Goal: Task Accomplishment & Management: Complete application form

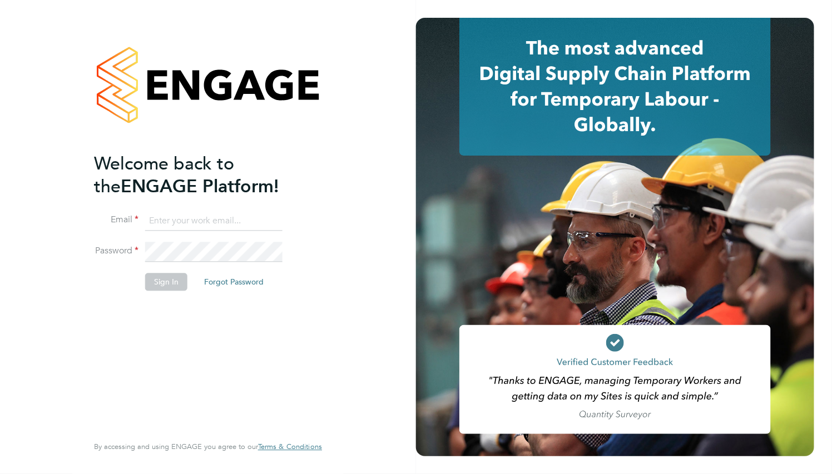
click at [182, 217] on input at bounding box center [213, 221] width 137 height 20
paste input "supportuser4@engagetech.com"
type input "supportuser4@engagetech.com"
click at [213, 237] on li "Email supportuser4@engagetech.com" at bounding box center [202, 226] width 217 height 31
click at [177, 279] on button "Sign In" at bounding box center [166, 283] width 42 height 18
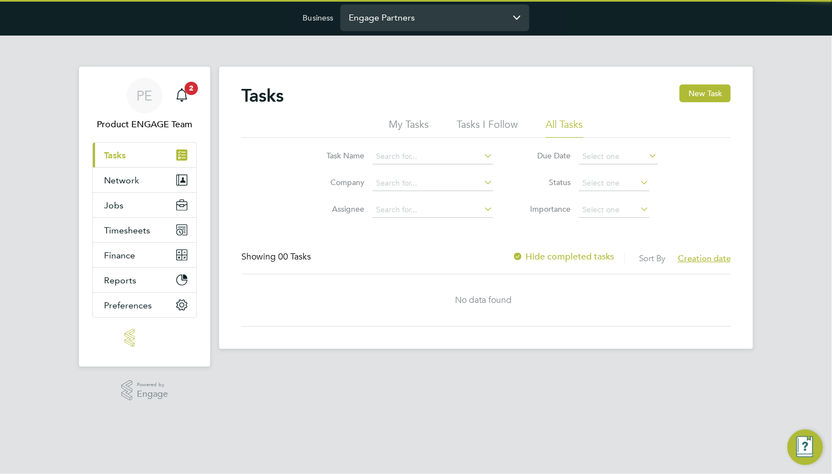
click at [441, 16] on input "Engage Partners" at bounding box center [434, 17] width 189 height 26
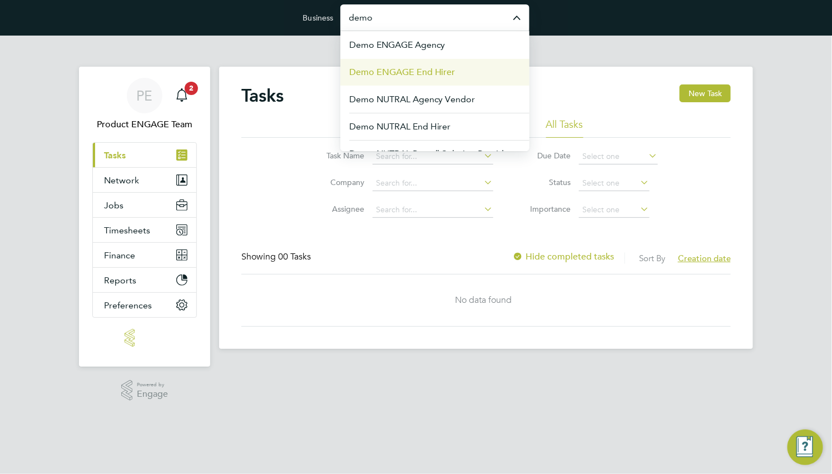
click at [449, 67] on span "Demo ENGAGE End Hirer" at bounding box center [402, 72] width 106 height 13
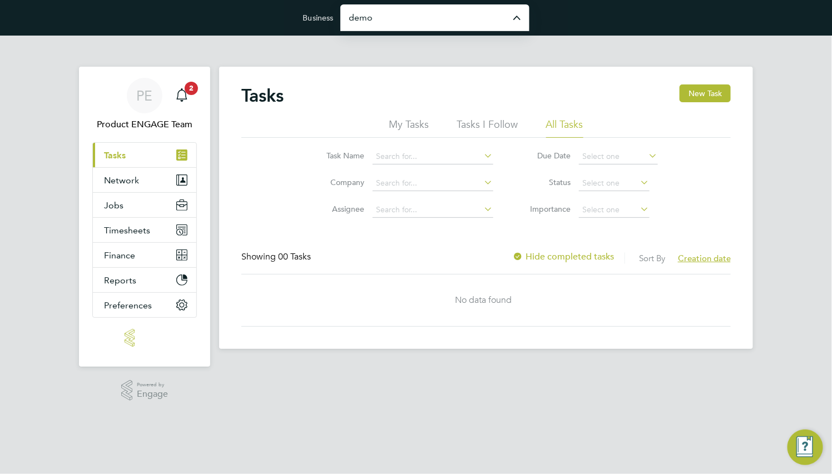
type input "Demo ENGAGE End Hirer"
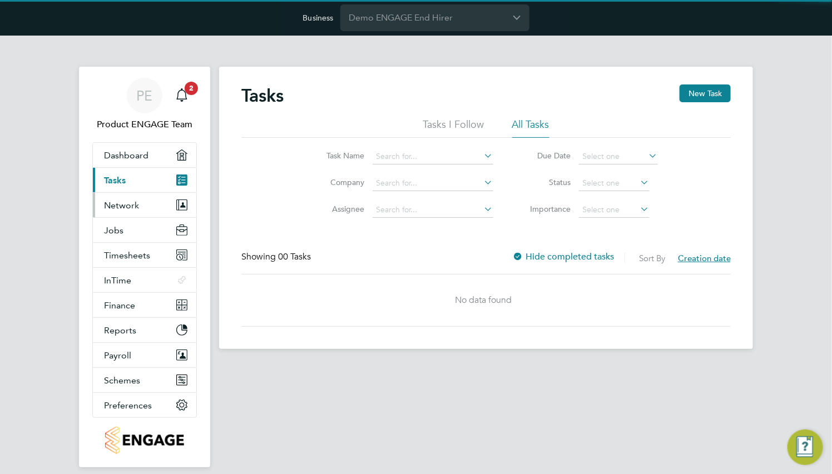
click at [123, 199] on button "Network" at bounding box center [144, 205] width 103 height 24
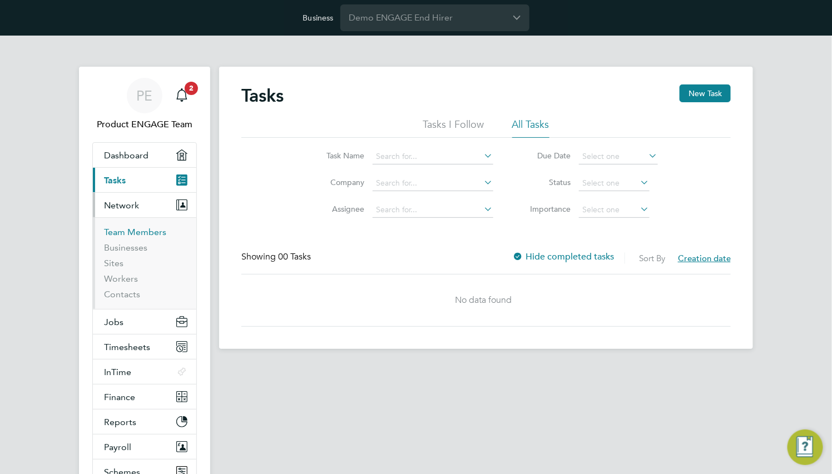
click at [143, 231] on link "Team Members" at bounding box center [135, 232] width 62 height 11
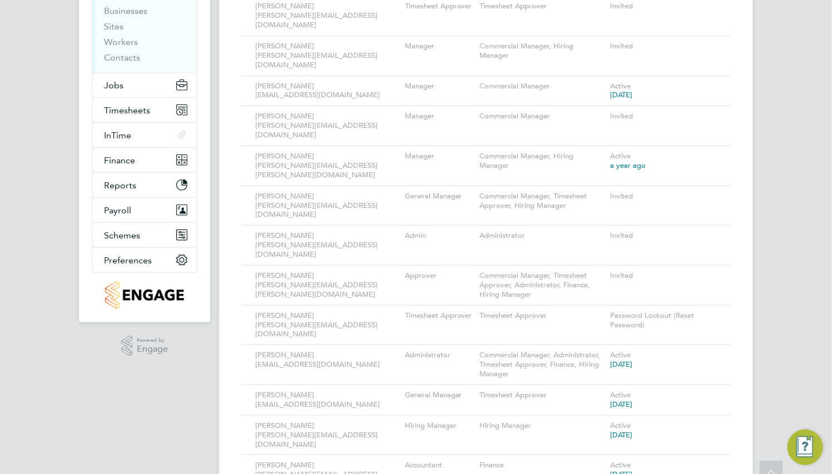
scroll to position [244, 0]
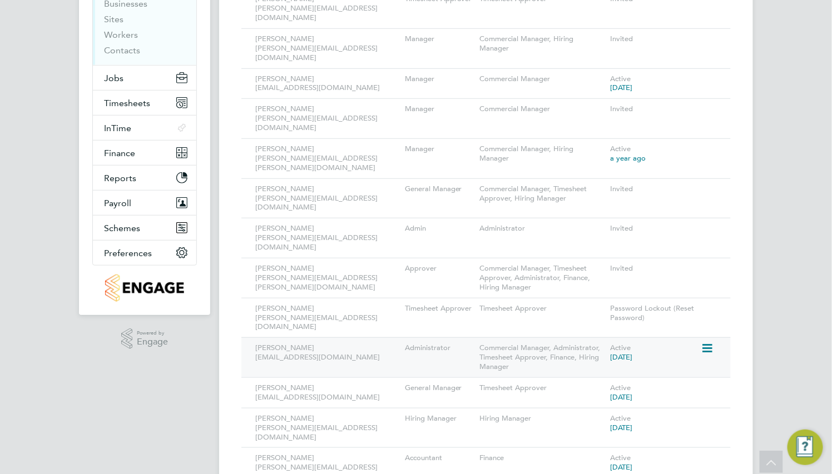
click at [711, 342] on icon at bounding box center [705, 348] width 11 height 13
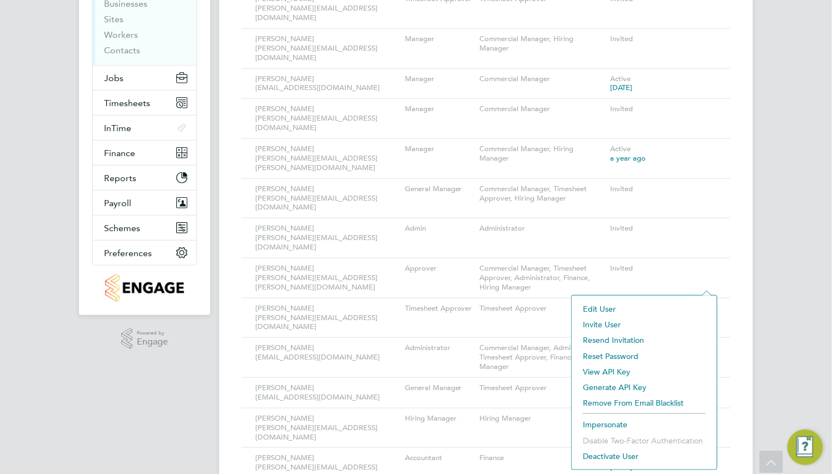
click at [614, 420] on li "Impersonate" at bounding box center [644, 425] width 134 height 16
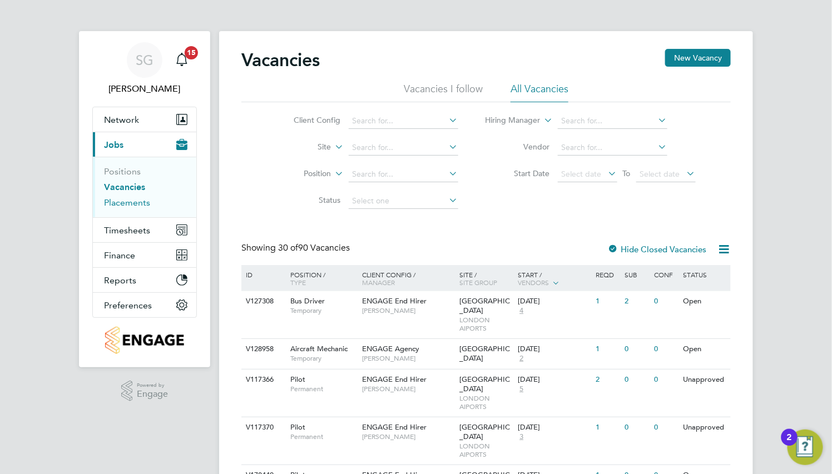
click at [140, 206] on link "Placements" at bounding box center [127, 202] width 46 height 11
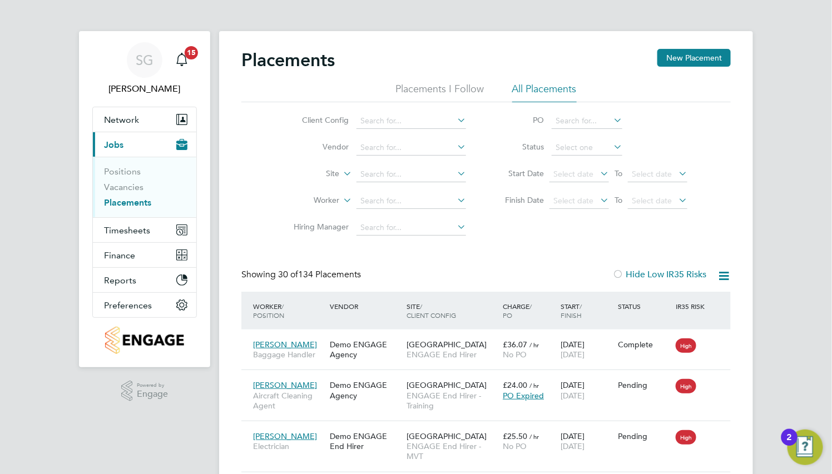
click at [455, 175] on icon at bounding box center [455, 174] width 0 height 16
click at [414, 280] on li "Edinburgh Airport" at bounding box center [411, 279] width 111 height 15
type input "[GEOGRAPHIC_DATA]"
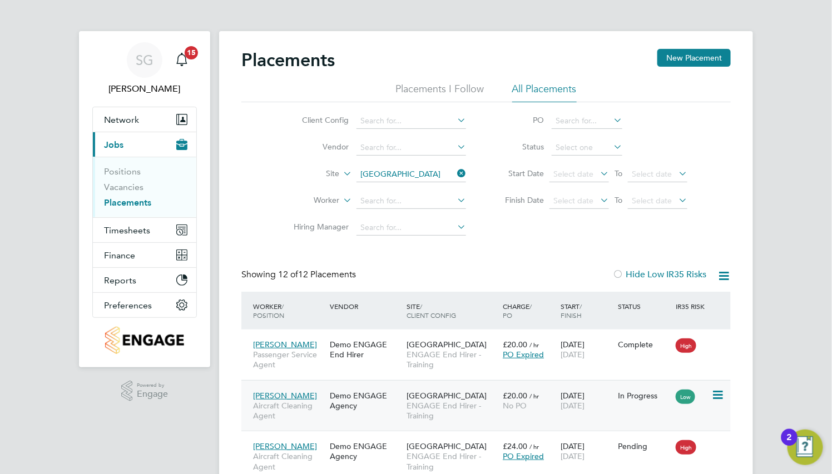
click at [512, 406] on span "No PO" at bounding box center [515, 406] width 24 height 10
click at [717, 396] on icon at bounding box center [716, 395] width 11 height 13
click at [565, 269] on div "Showing 12 of 12 Placements Hide Low IR35 Risks" at bounding box center [485, 280] width 489 height 23
click at [455, 177] on icon at bounding box center [455, 174] width 0 height 16
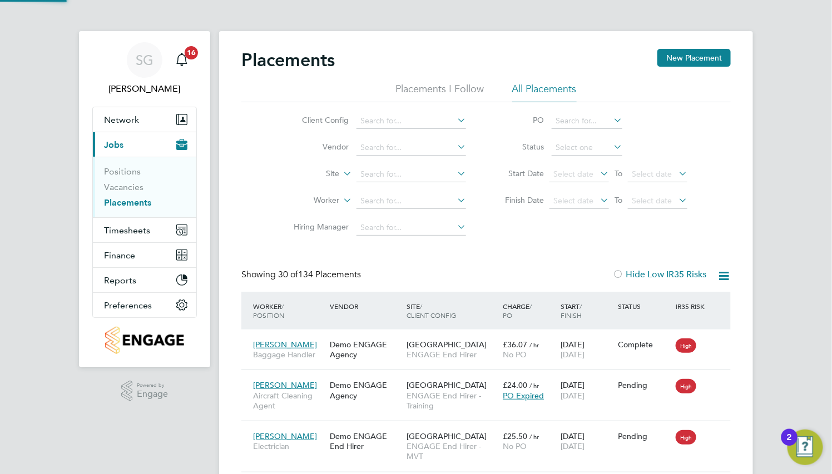
scroll to position [10, 52]
click at [406, 170] on input at bounding box center [411, 175] width 110 height 16
click at [406, 279] on li "[GEOGRAPHIC_DATA]" at bounding box center [411, 279] width 111 height 15
type input "[GEOGRAPHIC_DATA]"
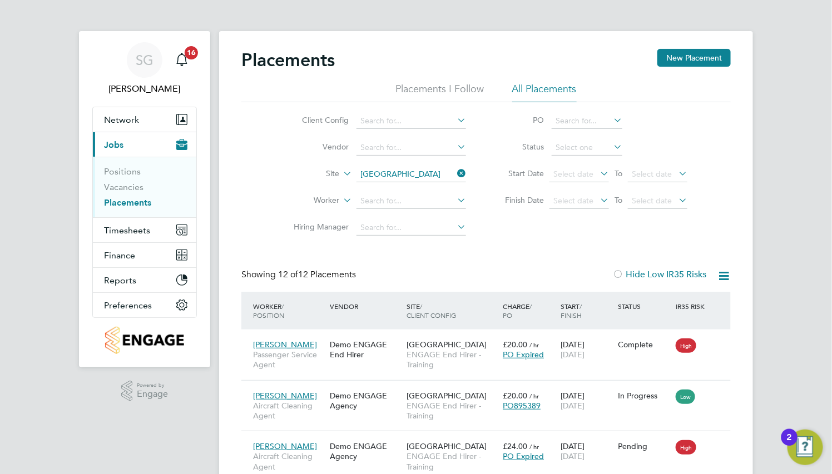
click at [455, 175] on icon at bounding box center [455, 174] width 0 height 16
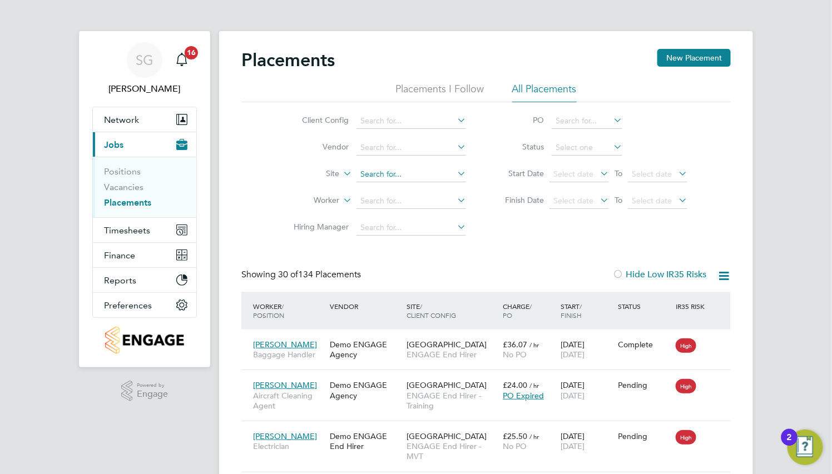
click at [389, 176] on input at bounding box center [411, 175] width 110 height 16
click at [401, 277] on li "[GEOGRAPHIC_DATA]" at bounding box center [411, 279] width 111 height 15
type input "[GEOGRAPHIC_DATA]"
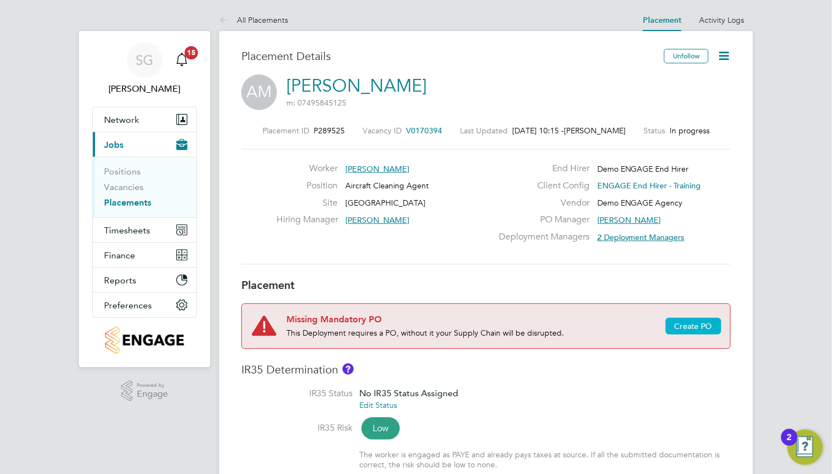
drag, startPoint x: 669, startPoint y: 317, endPoint x: 672, endPoint y: 324, distance: 7.6
click at [670, 320] on div "Create PO" at bounding box center [689, 326] width 64 height 27
click at [672, 326] on button "Create PO" at bounding box center [693, 326] width 56 height 17
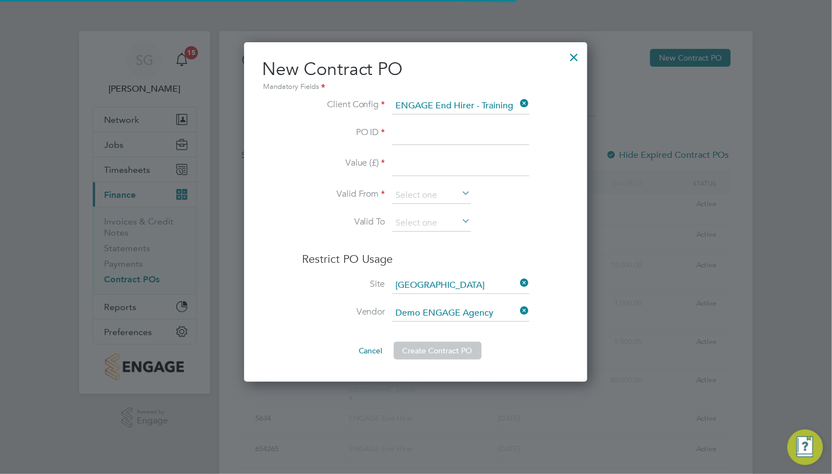
scroll to position [340, 343]
click at [452, 136] on input at bounding box center [460, 136] width 137 height 20
type input "PO895389"
click at [439, 152] on li "PO ID PO895389" at bounding box center [415, 141] width 227 height 31
click at [438, 158] on input at bounding box center [460, 166] width 137 height 20
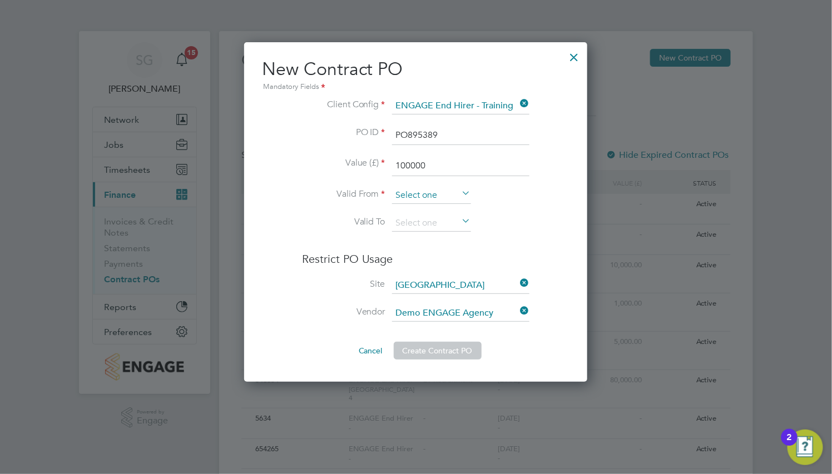
type input "100000"
click at [418, 190] on input at bounding box center [431, 195] width 79 height 17
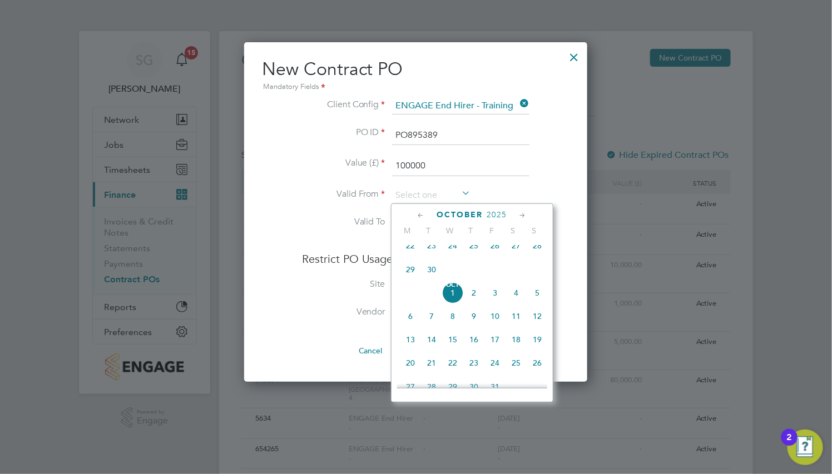
click at [420, 219] on icon at bounding box center [421, 216] width 11 height 12
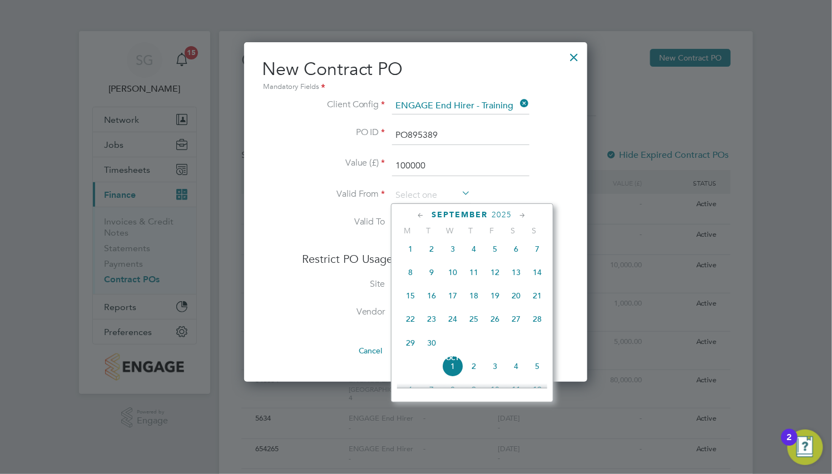
click at [420, 219] on icon at bounding box center [421, 216] width 11 height 12
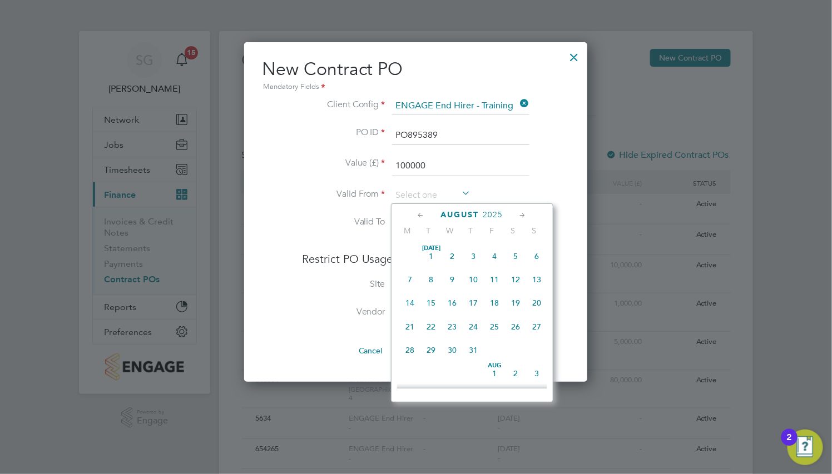
click at [420, 219] on icon at bounding box center [421, 216] width 11 height 12
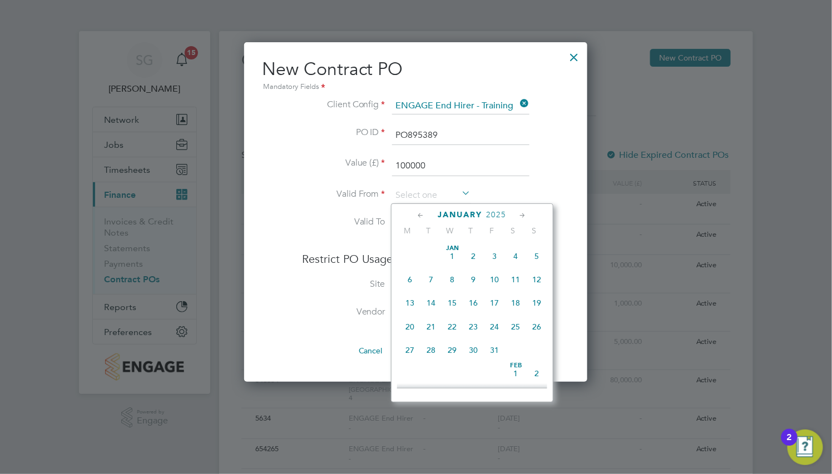
click at [420, 219] on icon at bounding box center [421, 216] width 11 height 12
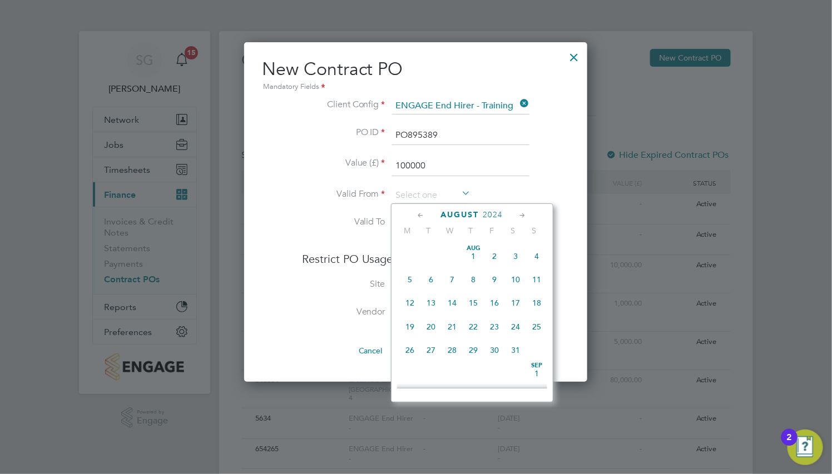
click at [420, 219] on icon at bounding box center [421, 216] width 11 height 12
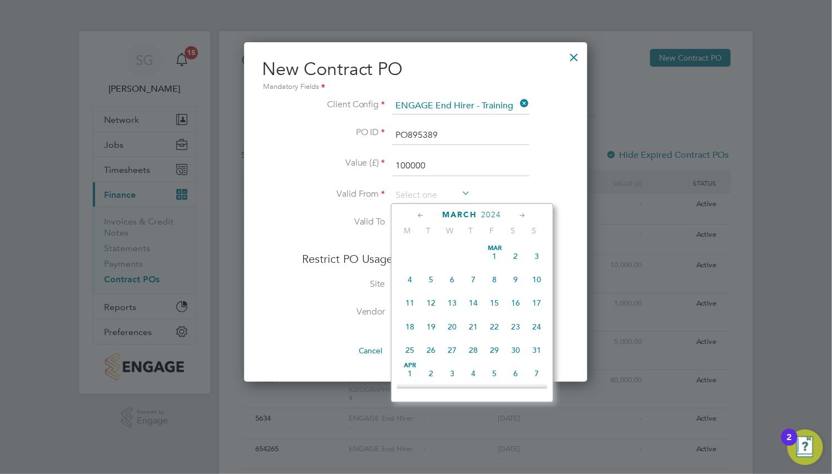
click at [420, 219] on icon at bounding box center [421, 216] width 11 height 12
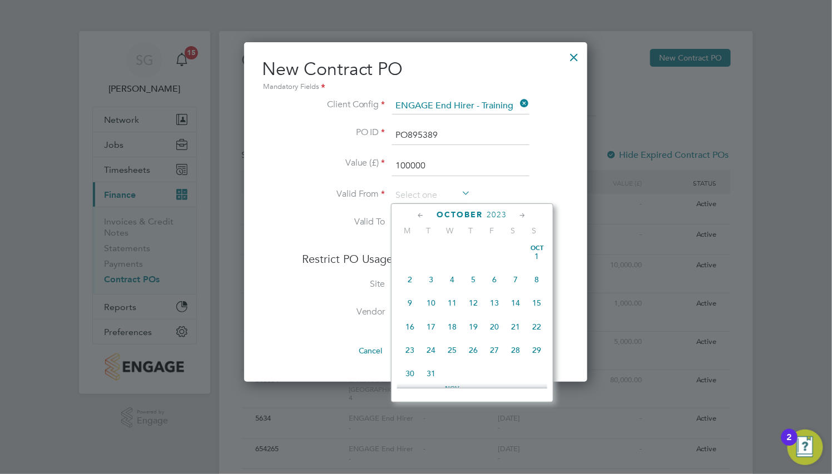
click at [420, 219] on icon at bounding box center [421, 216] width 11 height 12
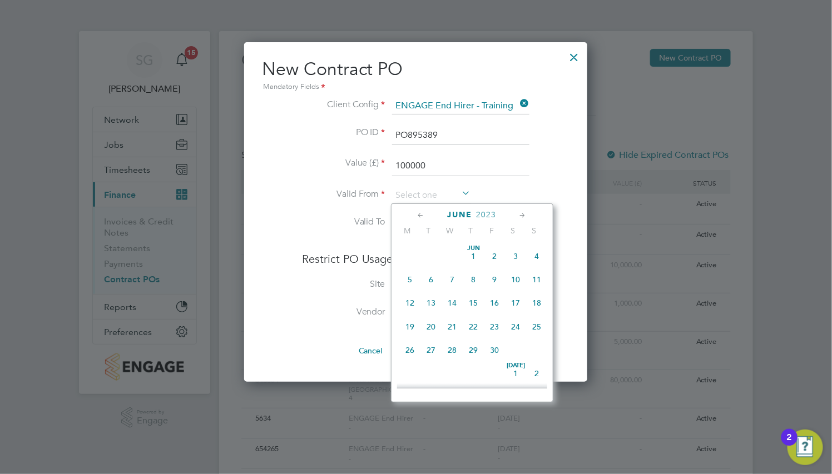
click at [420, 219] on icon at bounding box center [421, 216] width 11 height 12
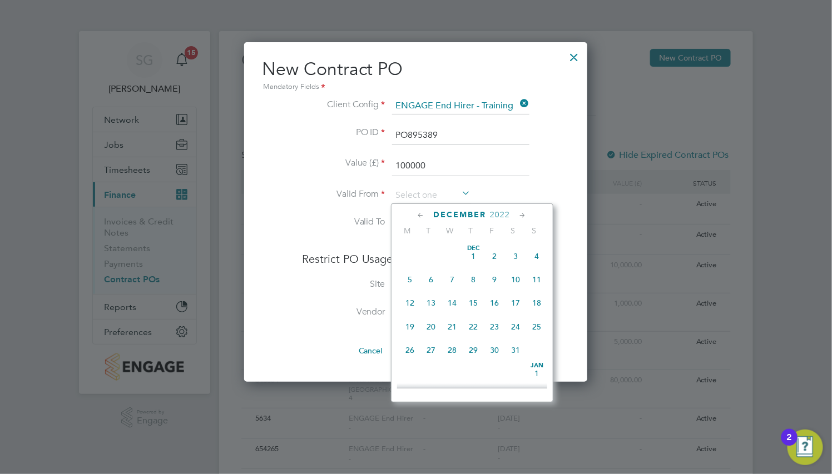
click at [411, 282] on span "5" at bounding box center [410, 279] width 21 height 21
type input "[DATE]"
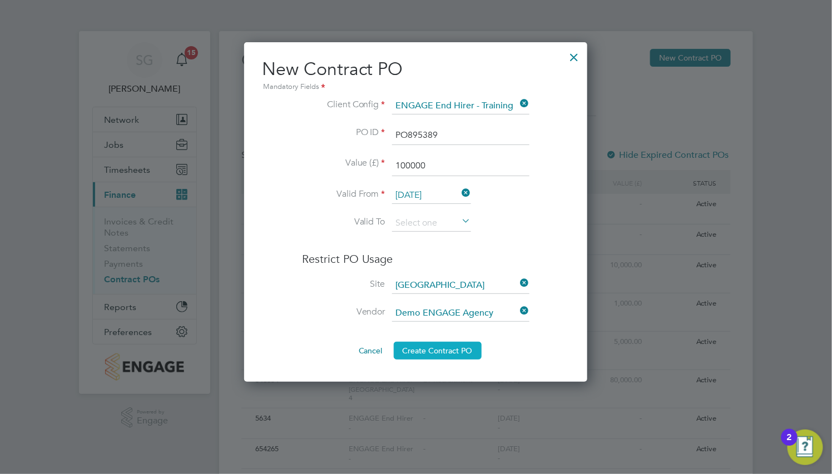
click at [446, 350] on button "Create Contract PO" at bounding box center [438, 351] width 88 height 18
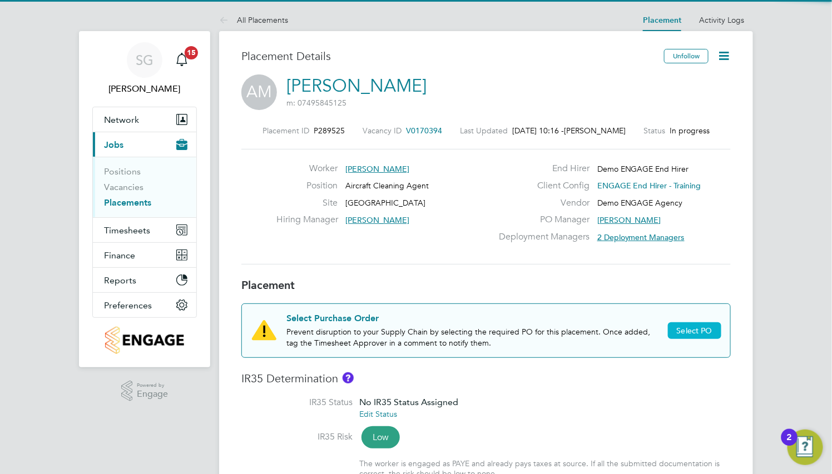
click at [694, 332] on span "Select PO" at bounding box center [695, 331] width 36 height 10
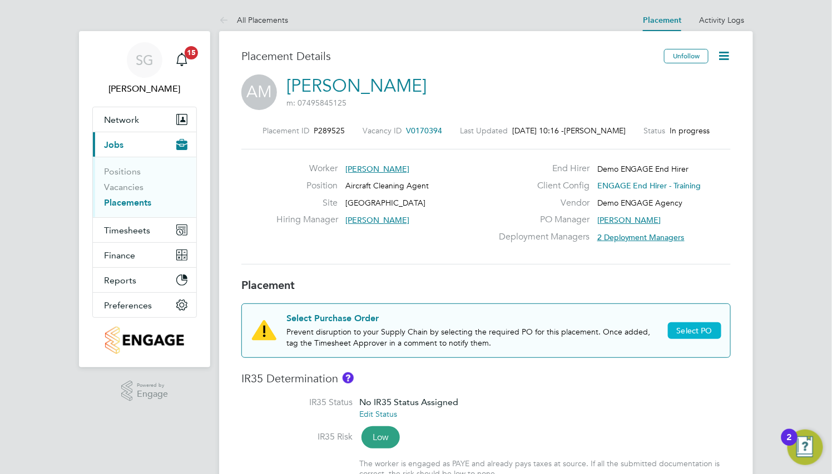
type input "[PERSON_NAME]"
type input "[DATE]"
type input "08:00"
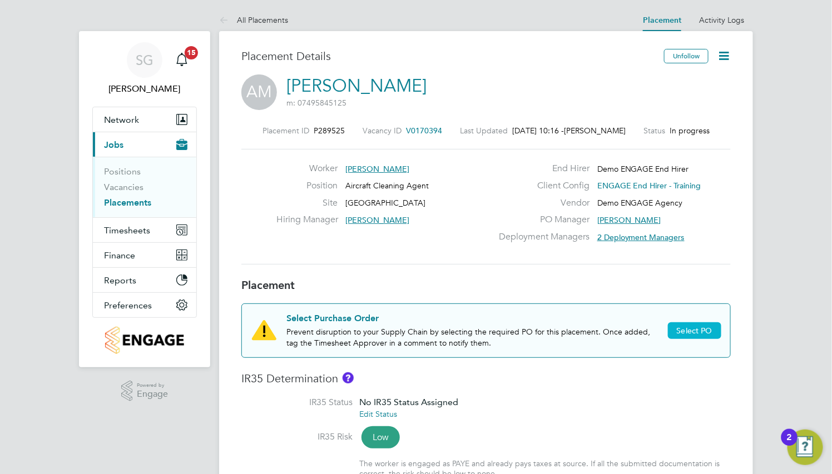
type input "18:00"
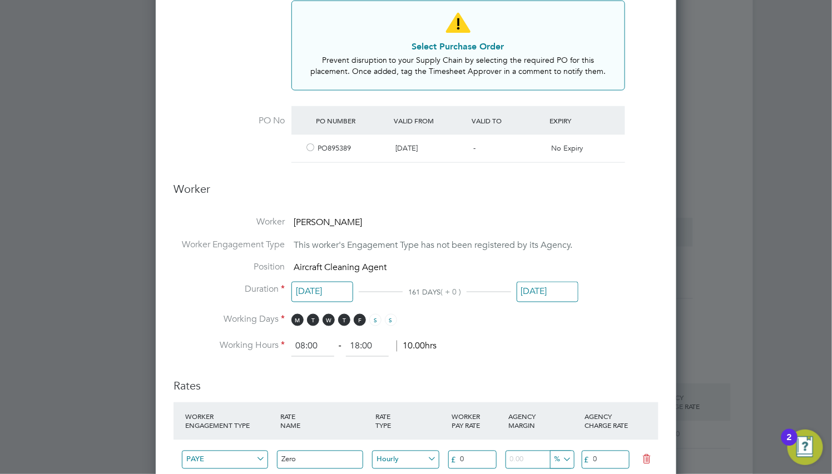
click at [310, 147] on div at bounding box center [310, 149] width 11 height 8
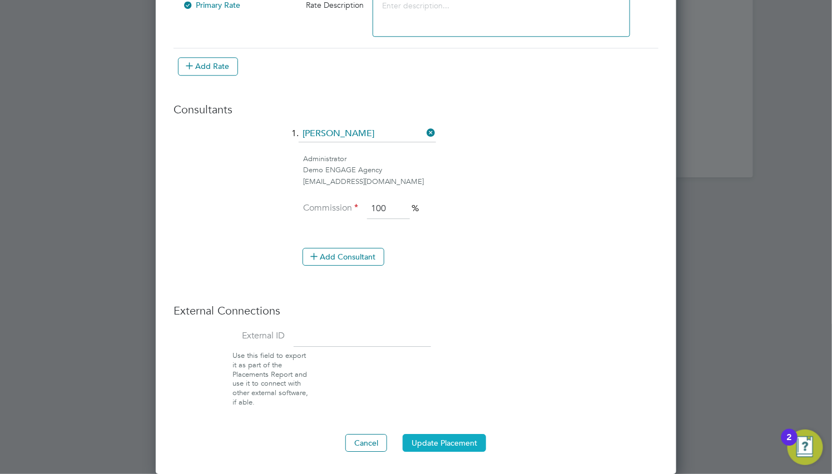
click at [469, 441] on button "Update Placement" at bounding box center [443, 443] width 83 height 18
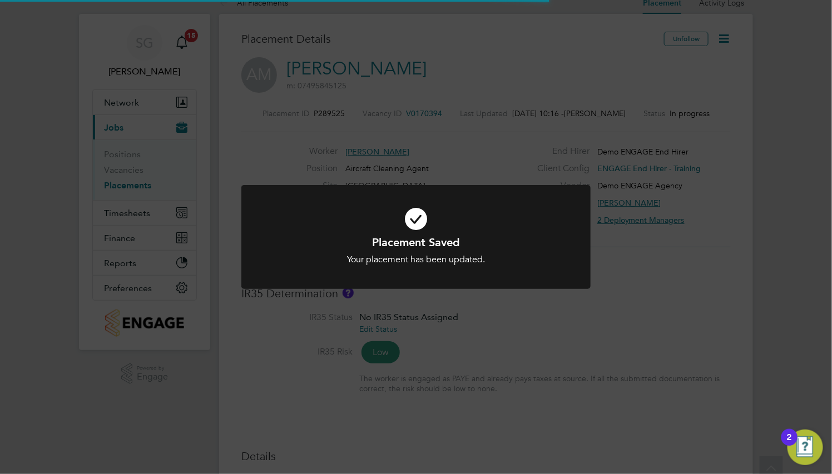
click at [469, 243] on h1 "Placement Saved" at bounding box center [415, 242] width 289 height 14
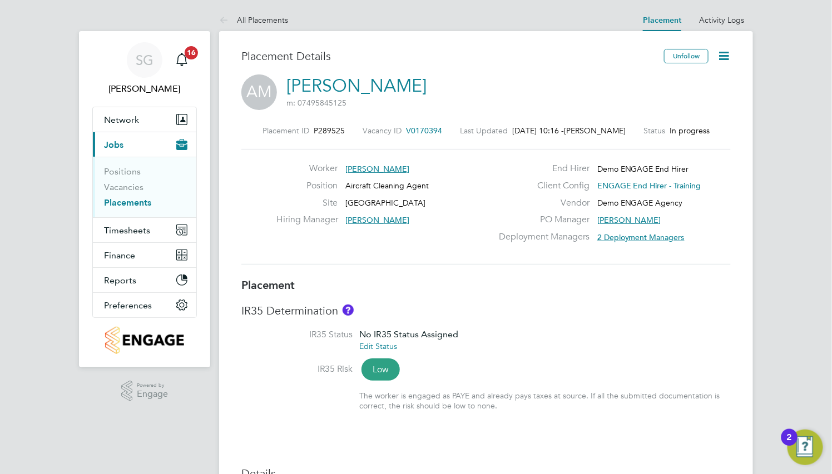
click at [728, 51] on icon at bounding box center [724, 56] width 14 height 14
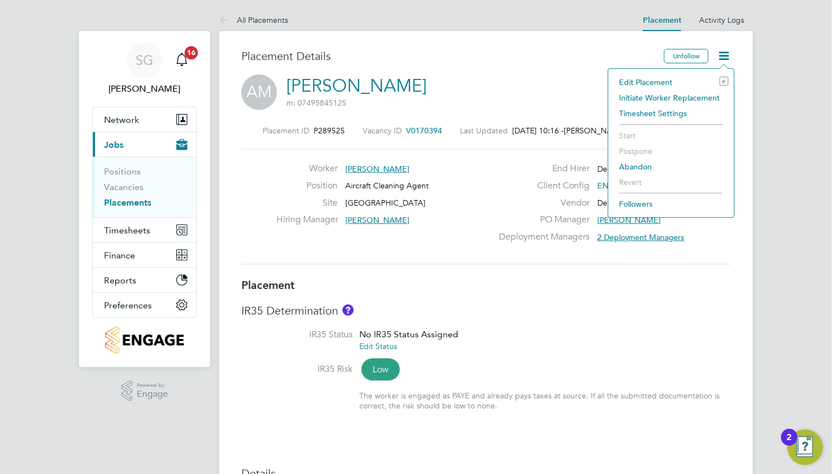
click at [698, 96] on li "Initiate Worker Replacement" at bounding box center [671, 98] width 115 height 16
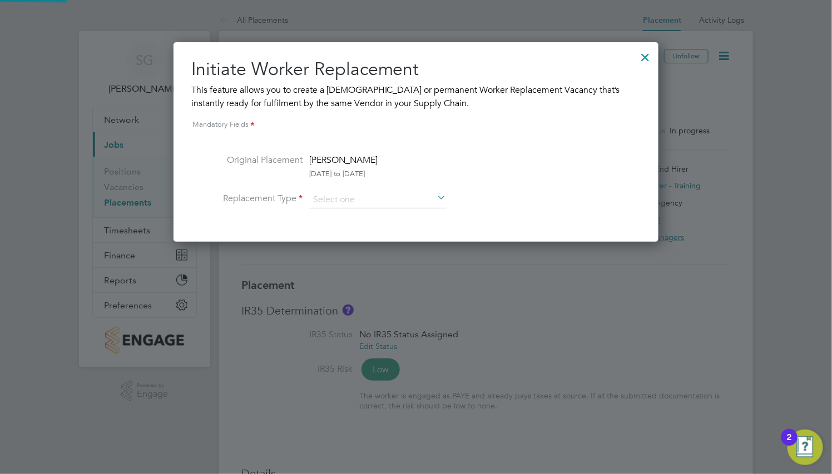
scroll to position [199, 485]
click at [400, 200] on input at bounding box center [377, 200] width 137 height 17
click at [402, 214] on li "Temporary" at bounding box center [378, 215] width 138 height 14
type input "Temporary"
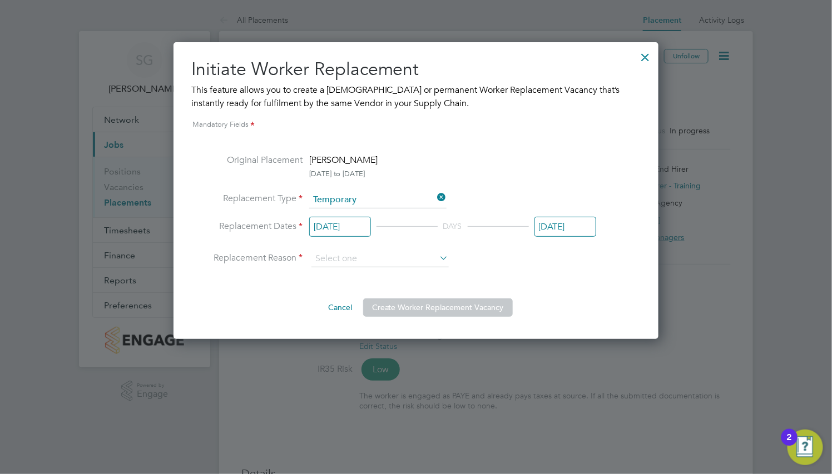
scroll to position [436, 0]
click at [360, 225] on input "[DATE]" at bounding box center [340, 227] width 62 height 21
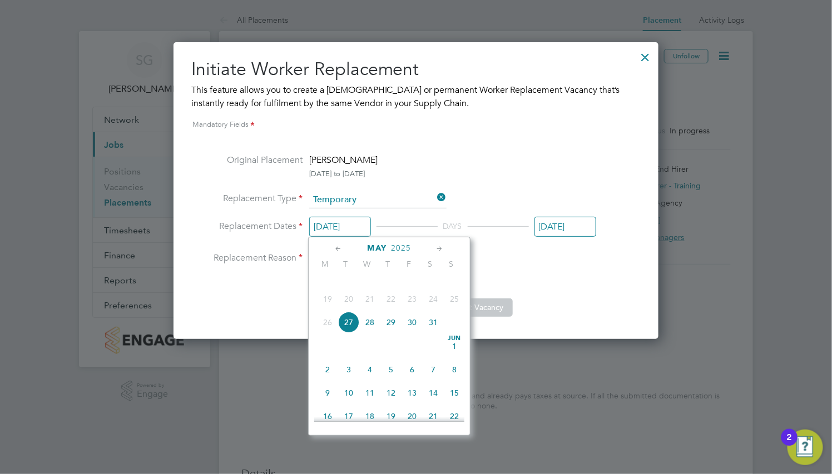
click at [436, 248] on icon at bounding box center [440, 249] width 11 height 12
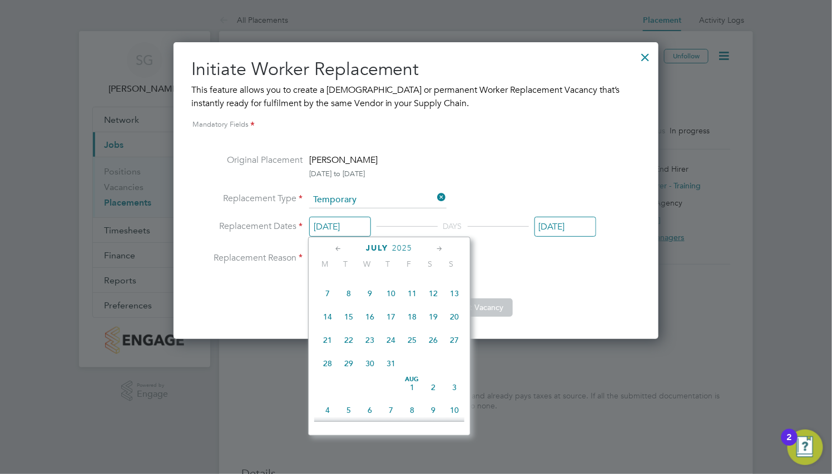
click at [436, 248] on icon at bounding box center [440, 249] width 11 height 12
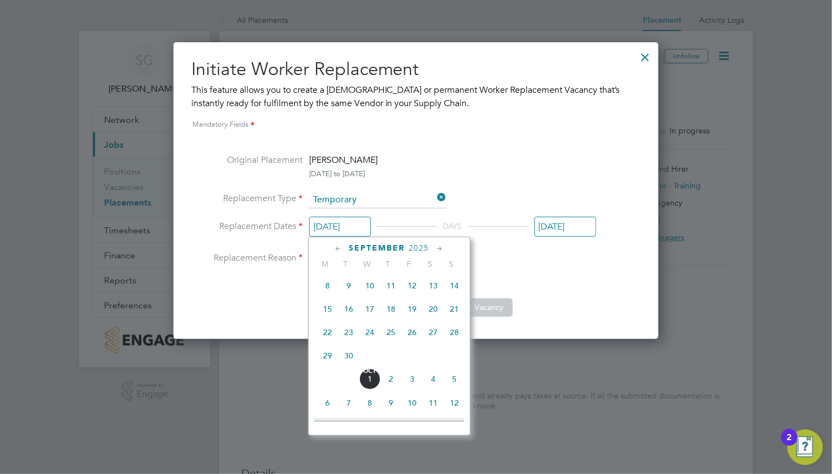
click at [436, 248] on icon at bounding box center [440, 249] width 11 height 12
click at [326, 316] on span "13" at bounding box center [327, 305] width 21 height 21
type input "[DATE]"
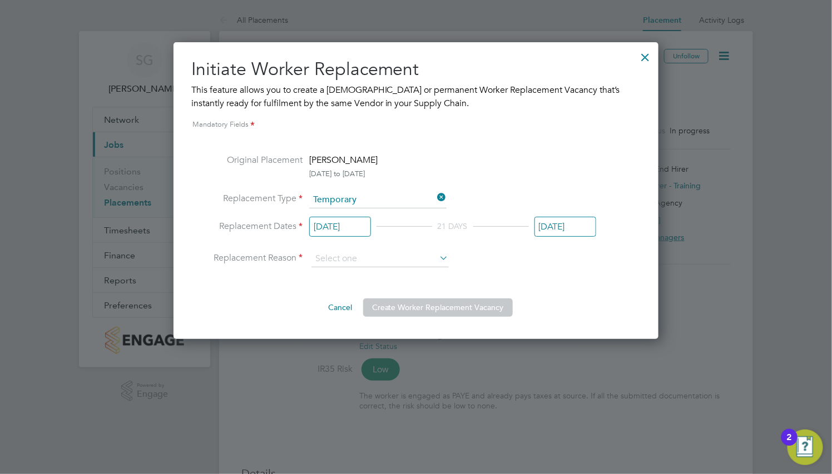
drag, startPoint x: 651, startPoint y: 54, endPoint x: 545, endPoint y: 7, distance: 115.5
click at [650, 54] on div at bounding box center [645, 54] width 20 height 20
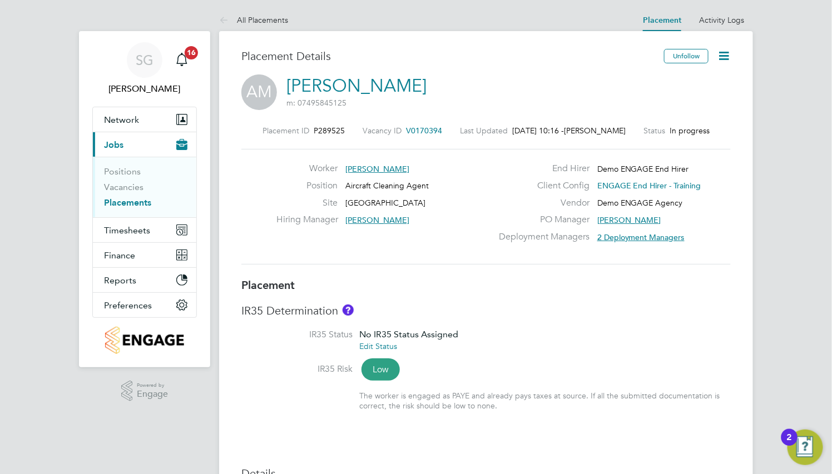
click at [728, 56] on icon at bounding box center [724, 56] width 14 height 14
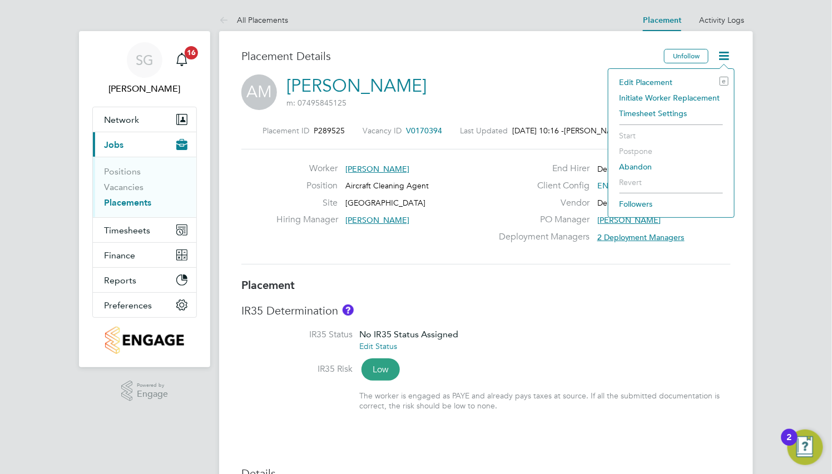
click at [694, 96] on li "Initiate Worker Replacement" at bounding box center [671, 98] width 115 height 16
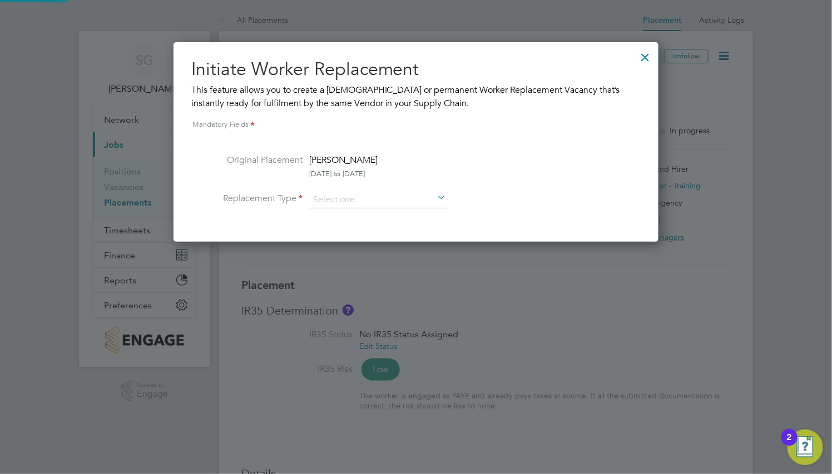
scroll to position [199, 485]
click at [401, 201] on input at bounding box center [377, 200] width 137 height 17
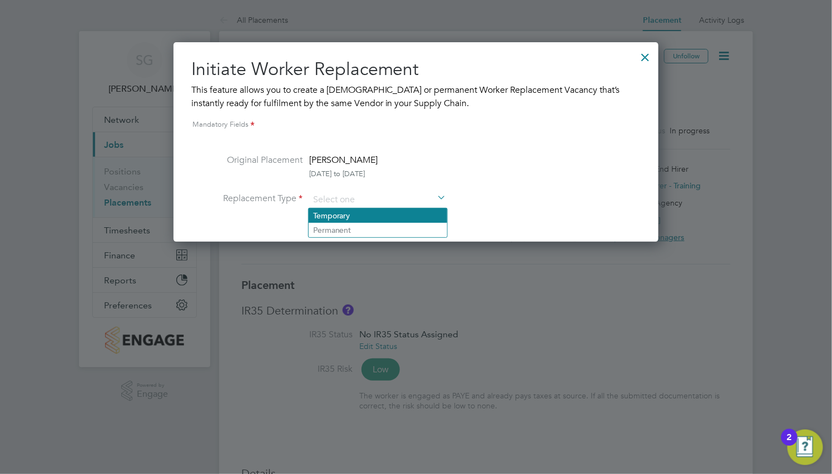
click at [402, 213] on li "Temporary" at bounding box center [378, 215] width 138 height 14
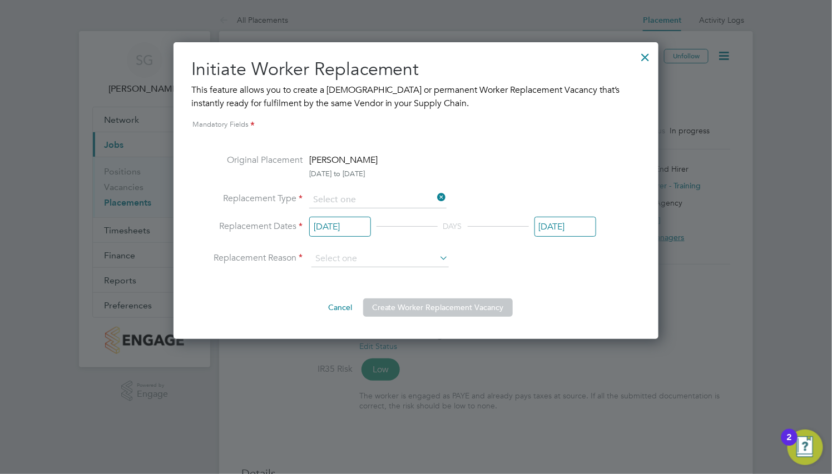
type input "Temporary"
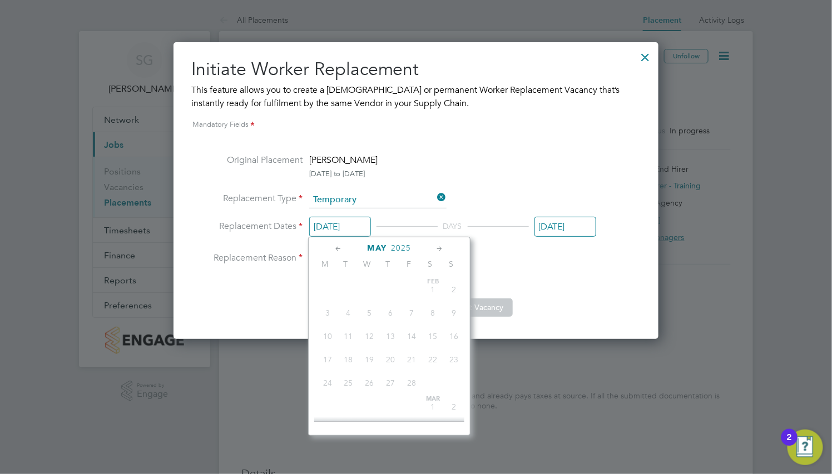
scroll to position [436, 0]
click at [359, 228] on input "[DATE]" at bounding box center [340, 227] width 62 height 21
click at [436, 248] on icon at bounding box center [440, 249] width 11 height 12
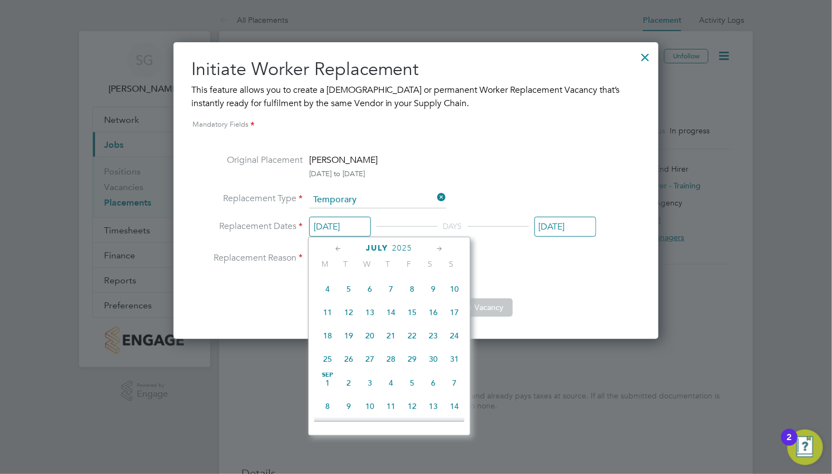
click at [436, 248] on icon at bounding box center [440, 249] width 11 height 12
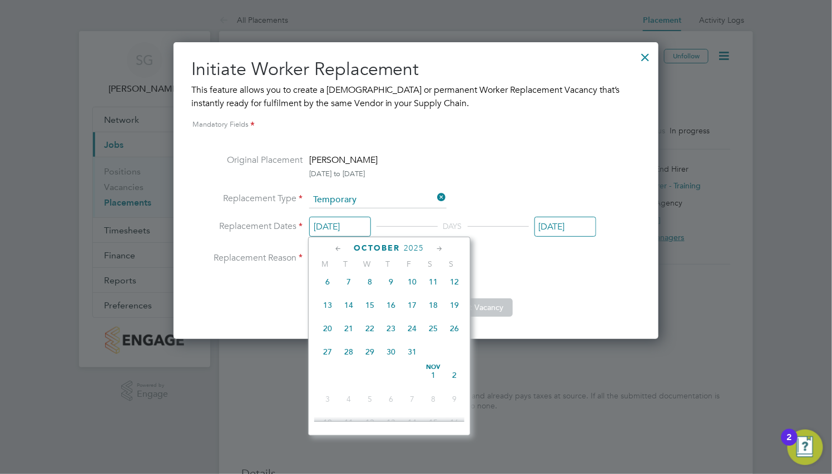
click at [331, 316] on span "13" at bounding box center [327, 305] width 21 height 21
type input "[DATE]"
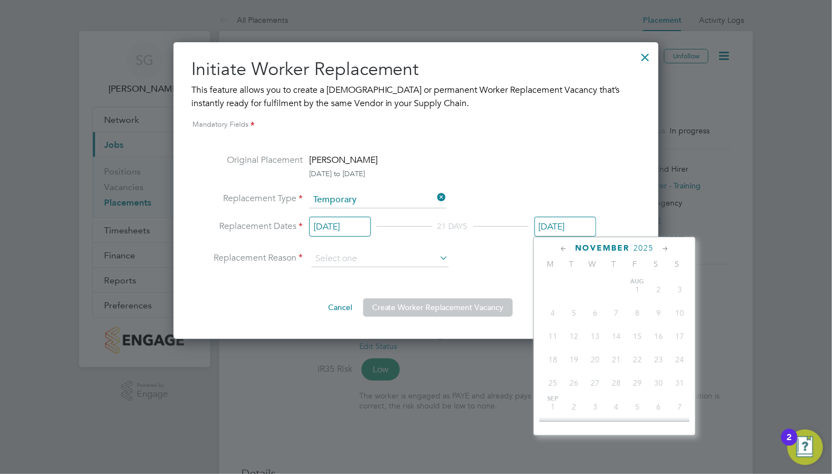
click at [561, 229] on input "[DATE]" at bounding box center [565, 227] width 62 height 21
click at [563, 245] on icon at bounding box center [563, 249] width 11 height 12
click at [677, 336] on span "19" at bounding box center [679, 329] width 21 height 21
type input "[DATE]"
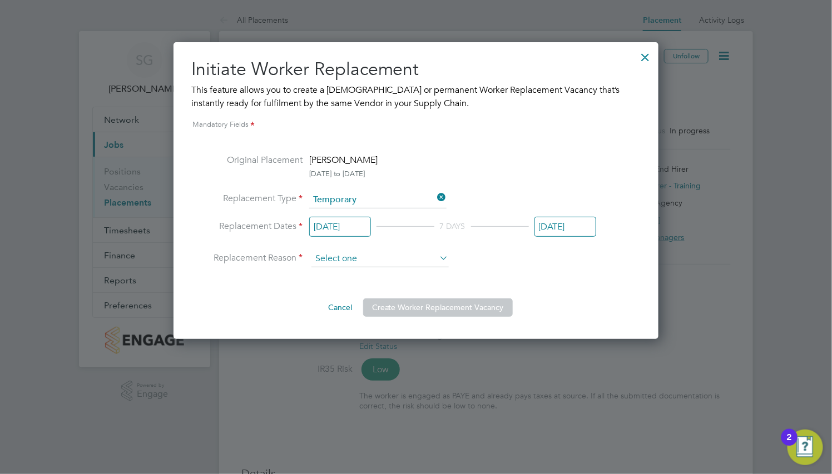
click at [429, 258] on input at bounding box center [379, 259] width 137 height 17
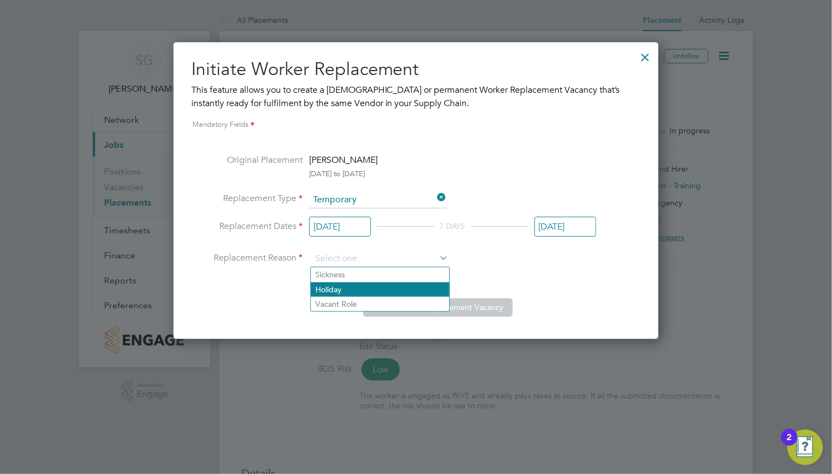
click at [431, 285] on li "Holiday" at bounding box center [380, 289] width 138 height 14
type input "Holiday"
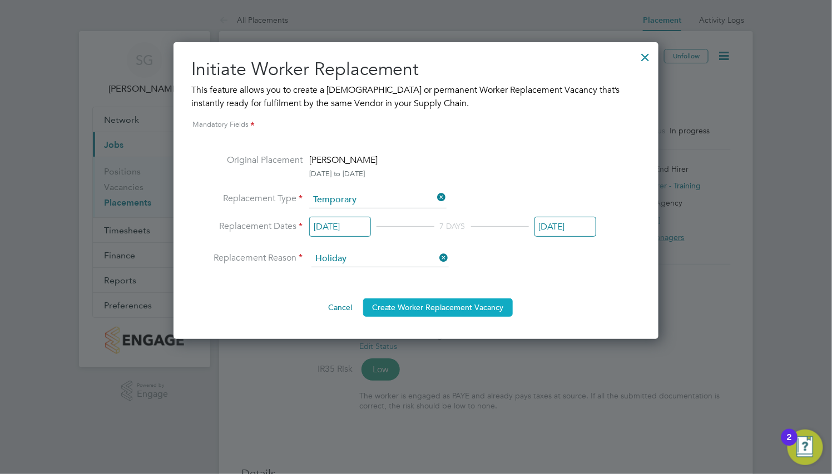
click at [439, 307] on button "Create Worker Replacement Vacancy" at bounding box center [438, 308] width 150 height 18
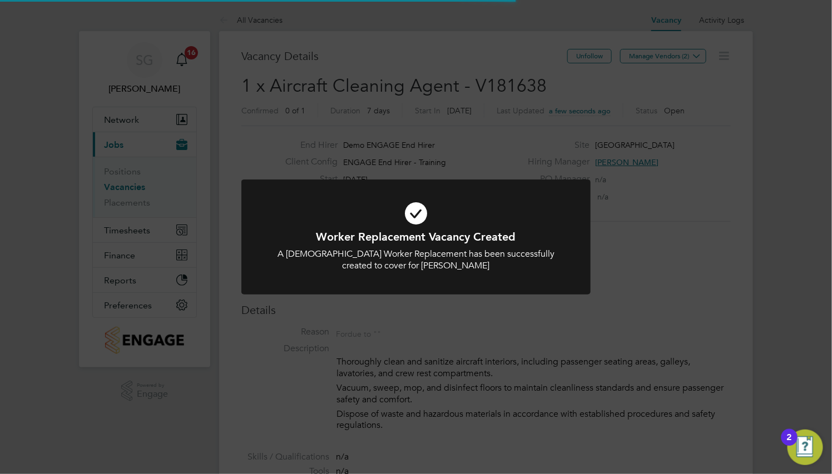
scroll to position [19, 96]
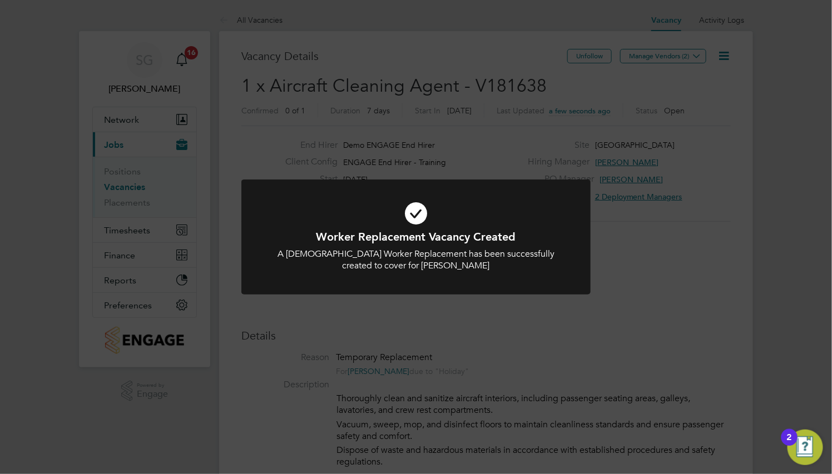
click at [439, 307] on div "Worker Replacement Vacancy Created A [DEMOGRAPHIC_DATA] Worker Replacement has …" at bounding box center [415, 244] width 349 height 129
